Goal: Transaction & Acquisition: Purchase product/service

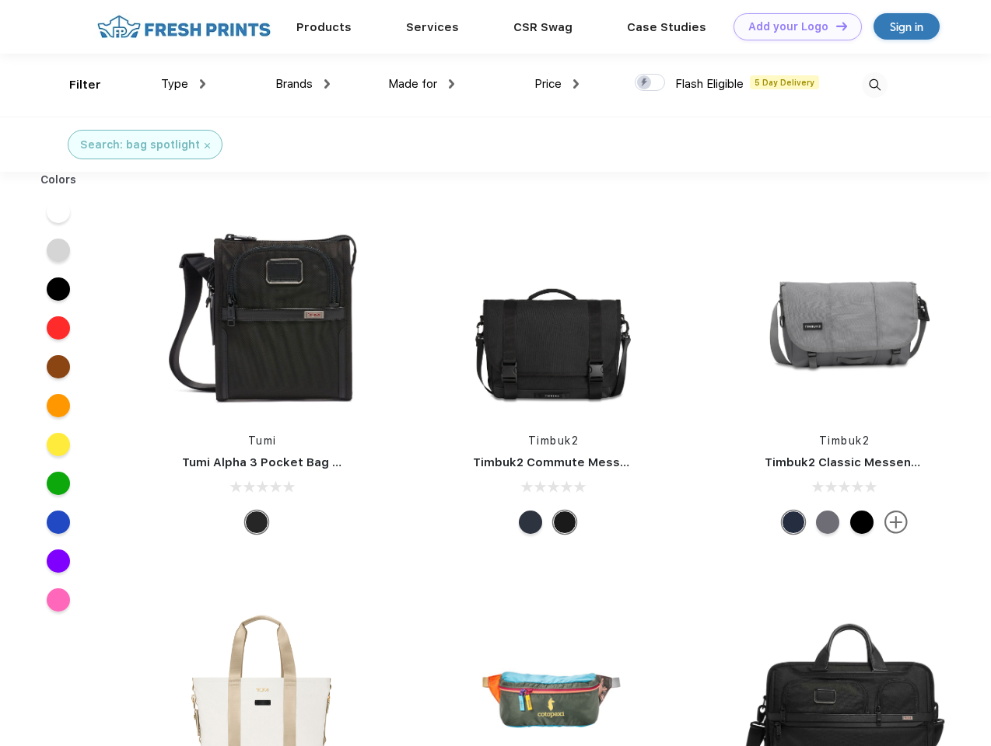
click at [792, 26] on link "Add your Logo Design Tool" at bounding box center [797, 26] width 128 height 27
click at [0, 0] on div "Design Tool" at bounding box center [0, 0] width 0 height 0
click at [834, 26] on link "Add your Logo Design Tool" at bounding box center [797, 26] width 128 height 27
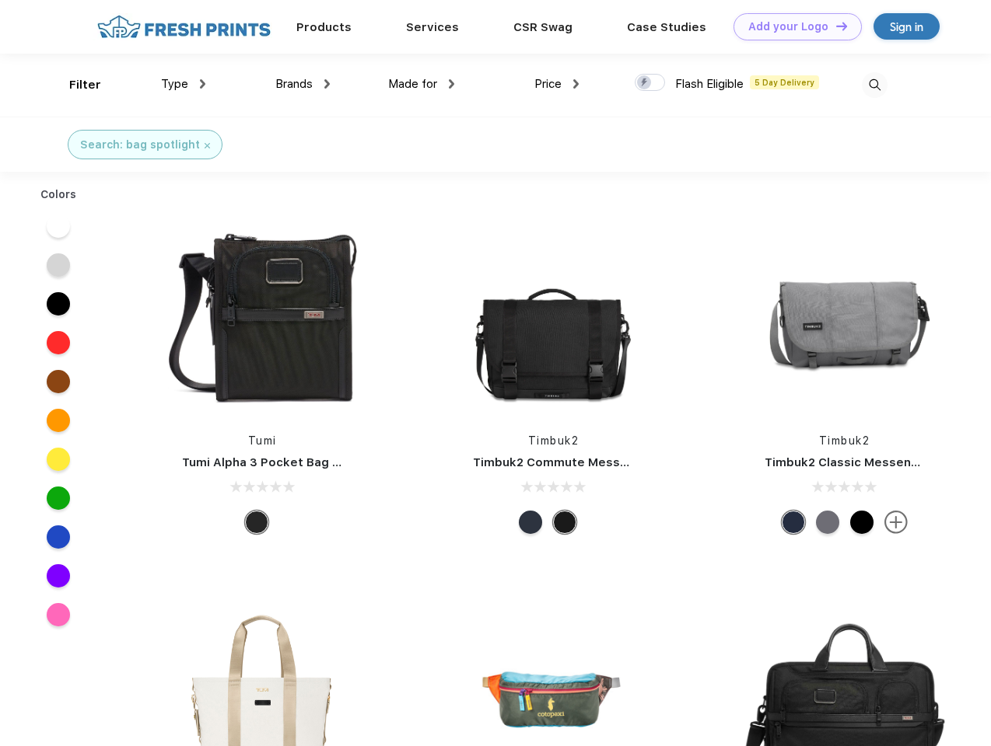
click at [75, 85] on div "Filter" at bounding box center [85, 85] width 32 height 18
click at [183, 84] on span "Type" at bounding box center [174, 84] width 27 height 14
click at [302, 84] on span "Brands" at bounding box center [293, 84] width 37 height 14
click at [421, 84] on span "Made for" at bounding box center [412, 84] width 49 height 14
click at [557, 84] on span "Price" at bounding box center [547, 84] width 27 height 14
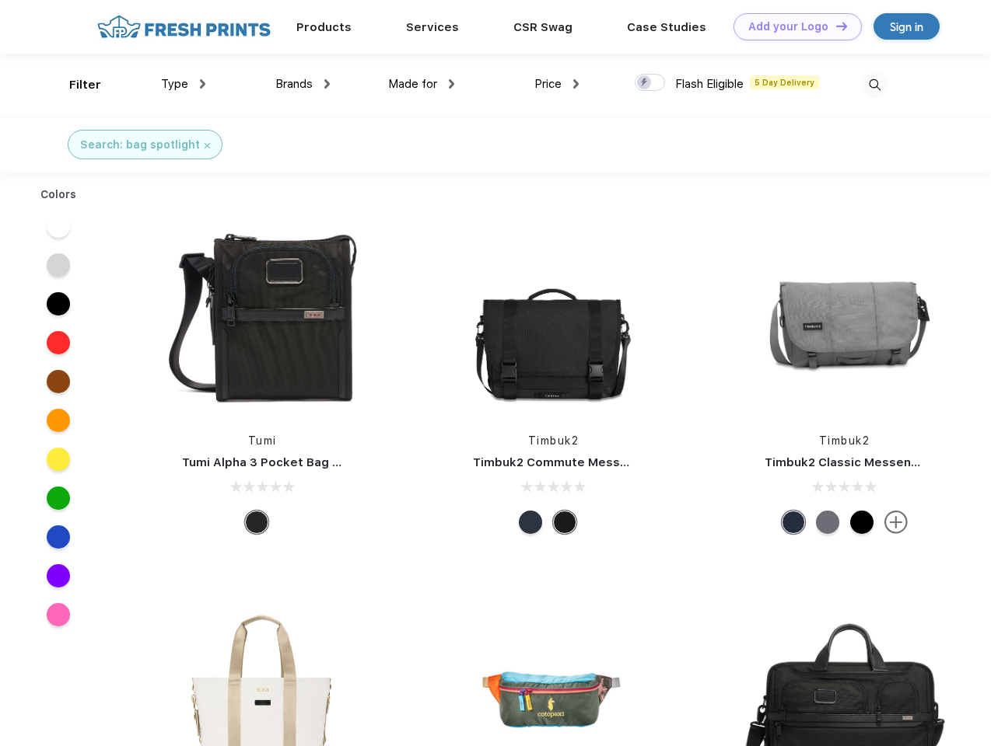
click at [650, 83] on div at bounding box center [649, 82] width 30 height 17
click at [645, 83] on input "checkbox" at bounding box center [639, 78] width 10 height 10
click at [874, 85] on img at bounding box center [874, 85] width 26 height 26
